Goal: Task Accomplishment & Management: Use online tool/utility

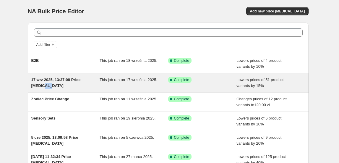
drag, startPoint x: 50, startPoint y: 84, endPoint x: 46, endPoint y: 84, distance: 4.4
click at [46, 84] on span "17 wrz 2025, 13:37:08 Price [MEDICAL_DATA]" at bounding box center [55, 82] width 49 height 10
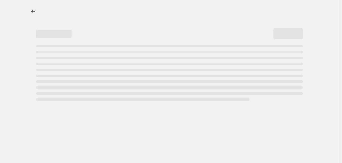
select select "percentage"
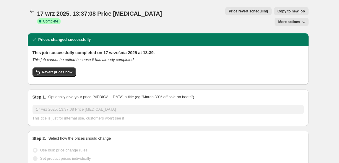
select select "collection"
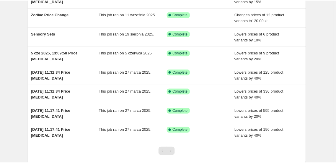
scroll to position [121, 0]
